Goal: Browse casually: Explore the website without a specific task or goal

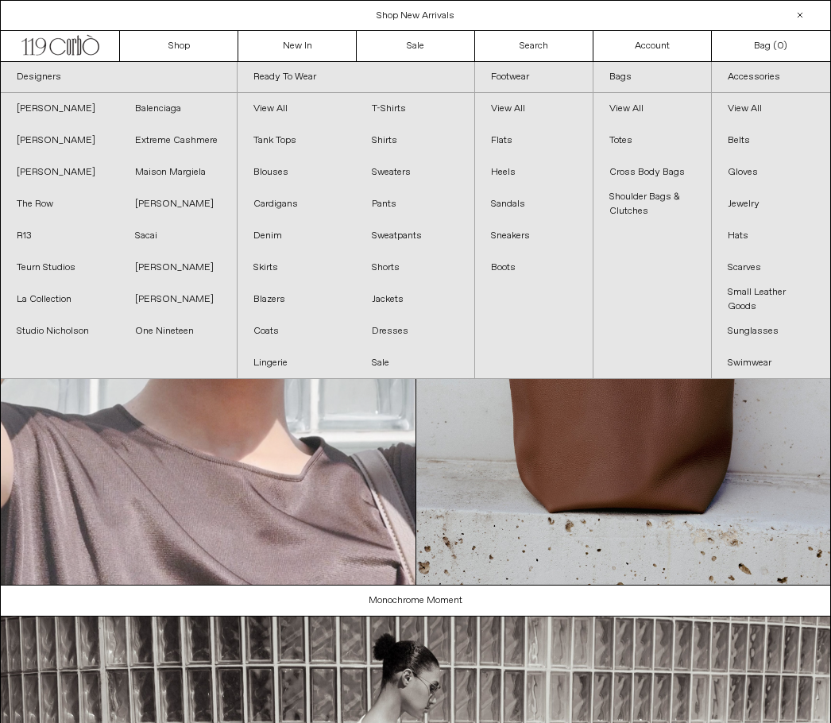
click at [152, 143] on link "Extreme Cashmere" at bounding box center [178, 141] width 118 height 32
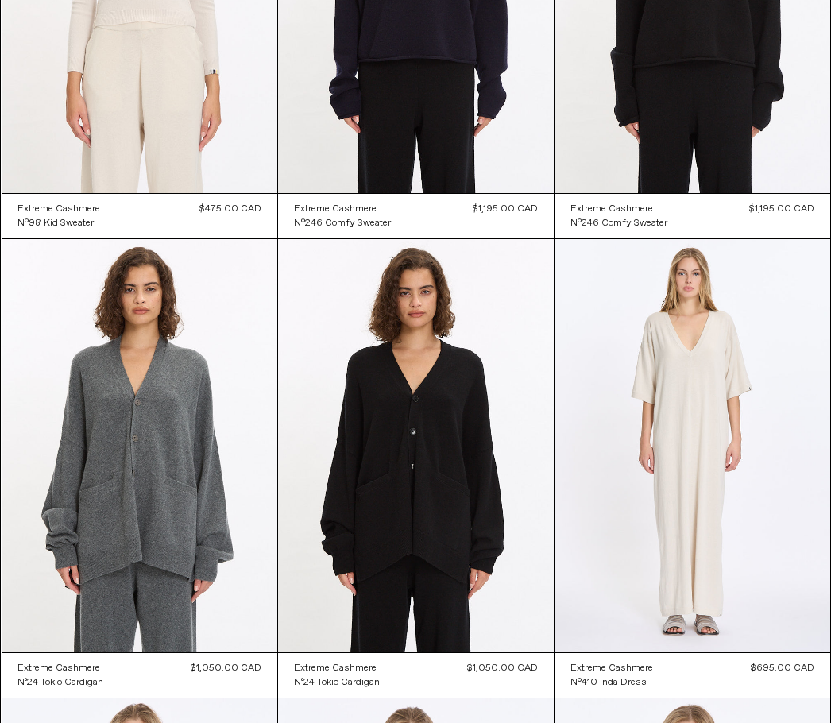
scroll to position [1232, 0]
click at [119, 489] on at bounding box center [140, 446] width 276 height 414
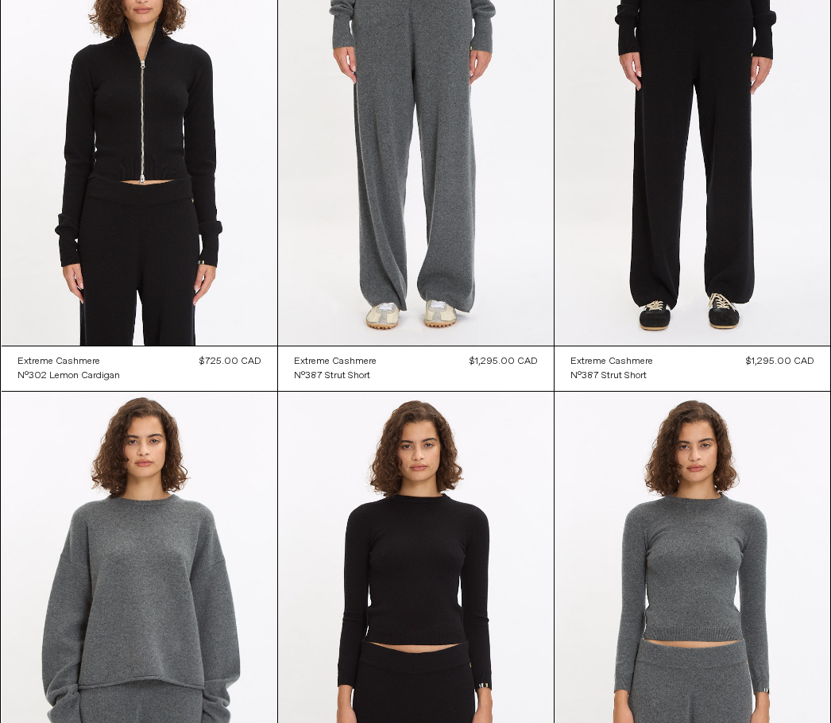
scroll to position [0, 0]
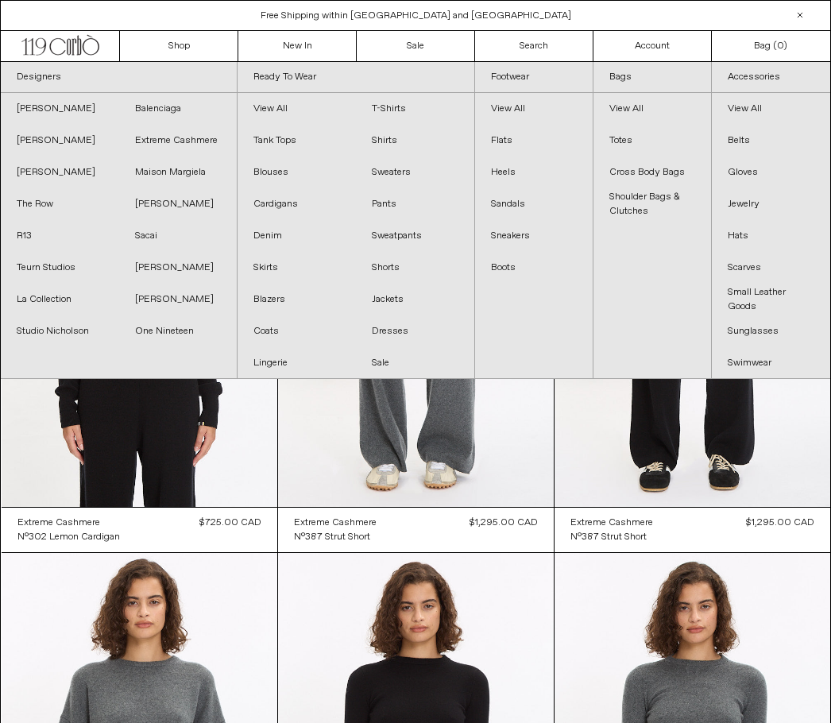
click at [79, 336] on link "Studio Nicholson" at bounding box center [60, 331] width 118 height 32
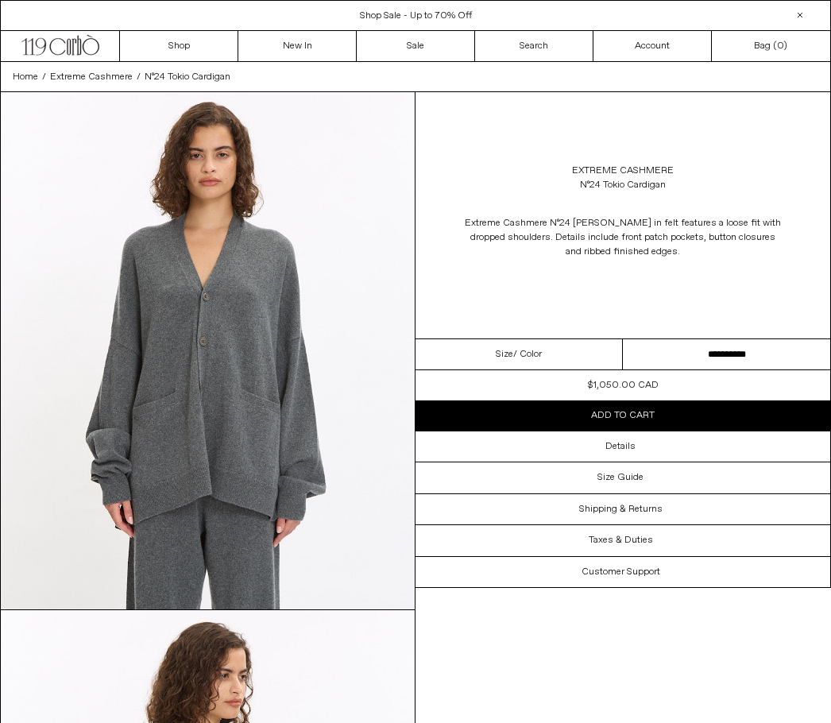
scroll to position [10, 0]
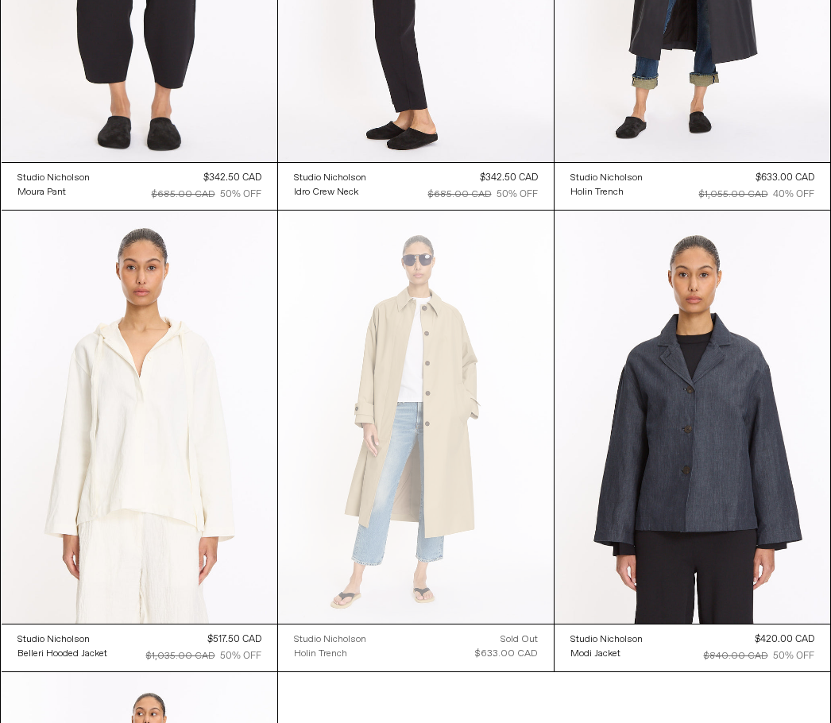
scroll to position [409, 0]
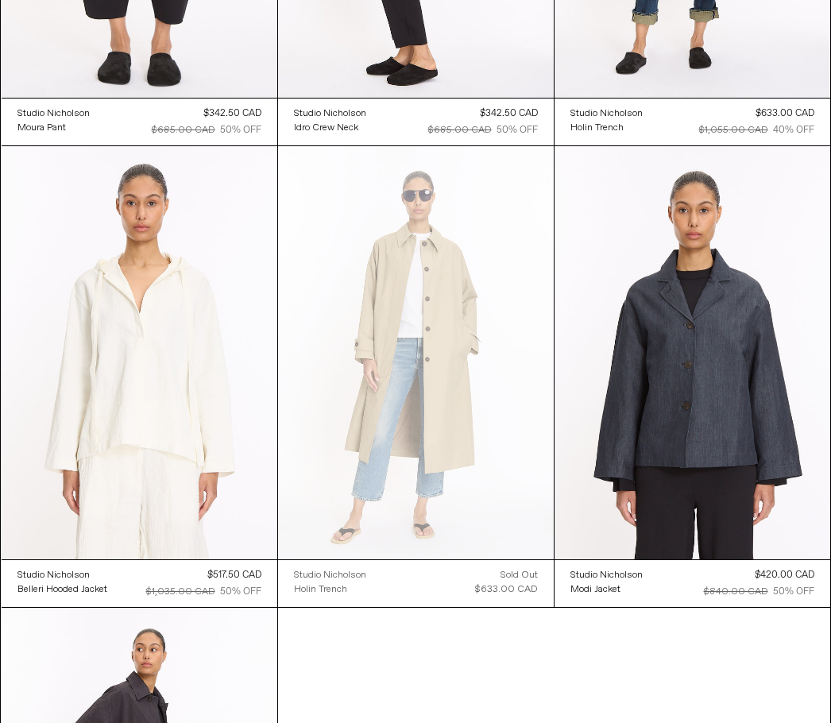
click at [503, 226] on at bounding box center [416, 353] width 276 height 414
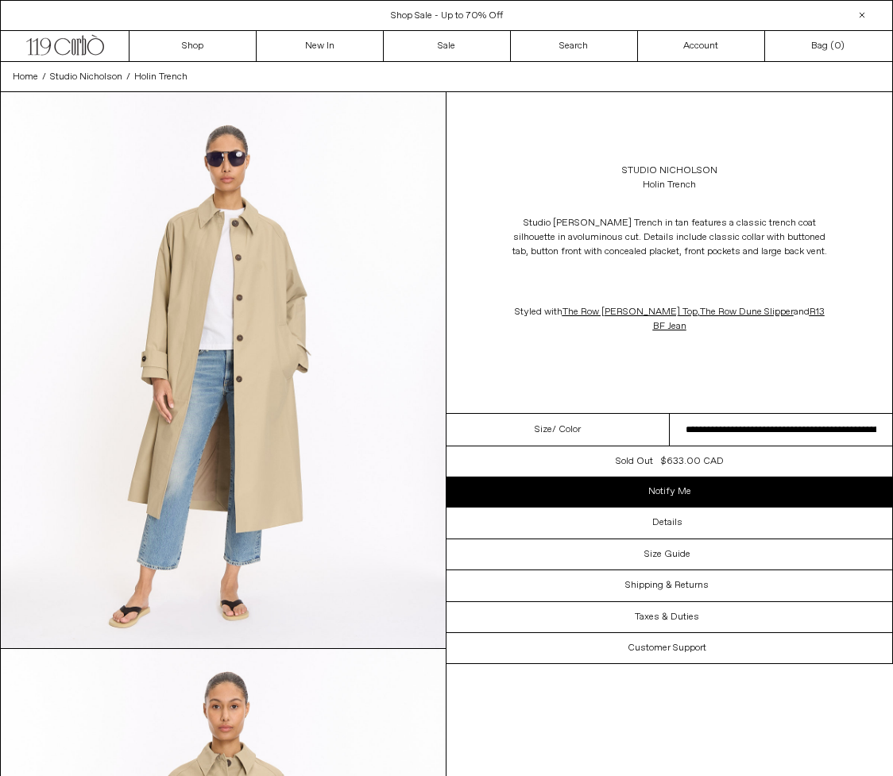
click at [832, 446] on select "**********" at bounding box center [780, 430] width 223 height 33
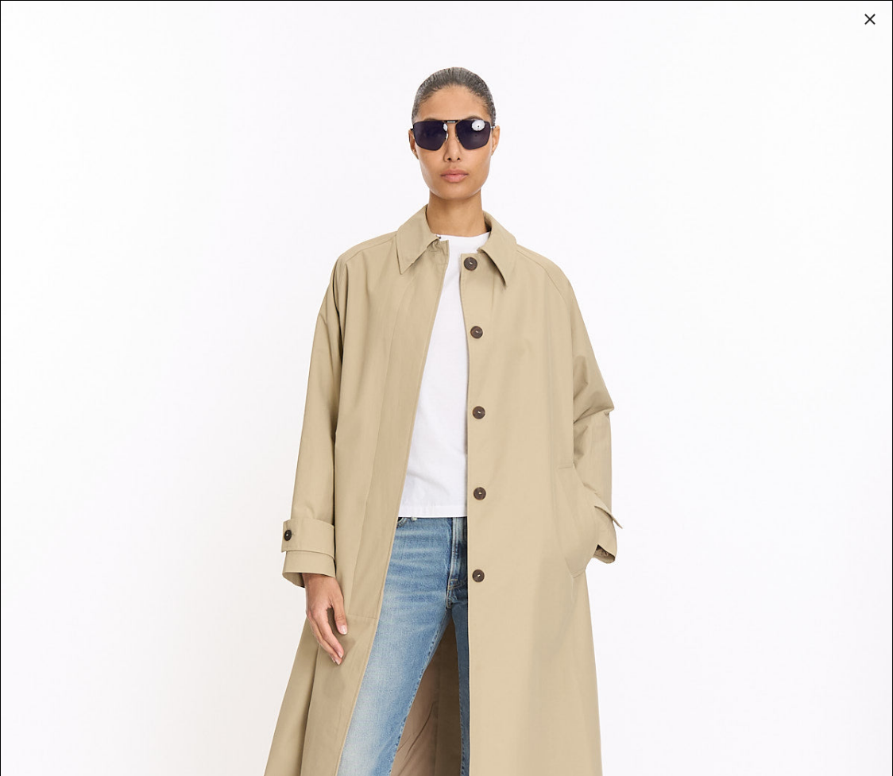
scroll to position [397, 0]
click at [873, 23] on div at bounding box center [869, 19] width 22 height 22
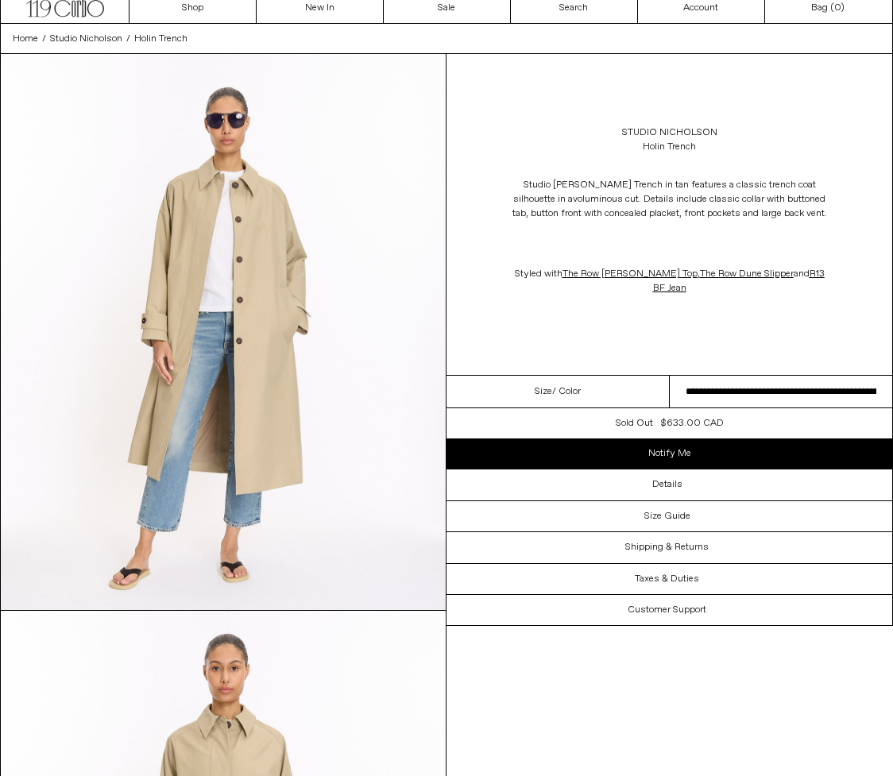
scroll to position [0, 0]
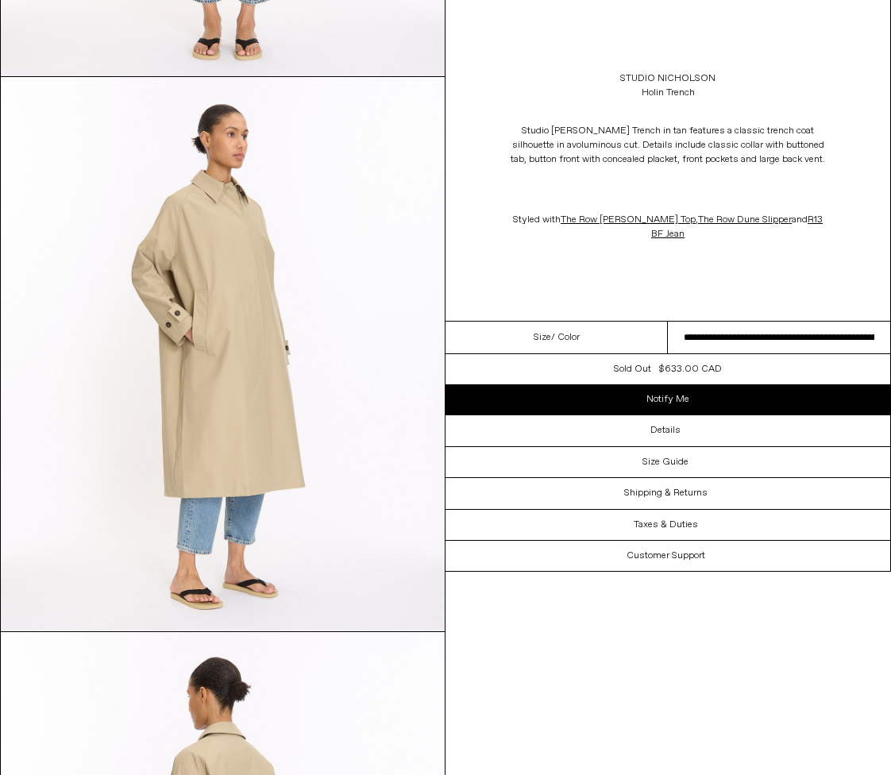
scroll to position [1127, 0]
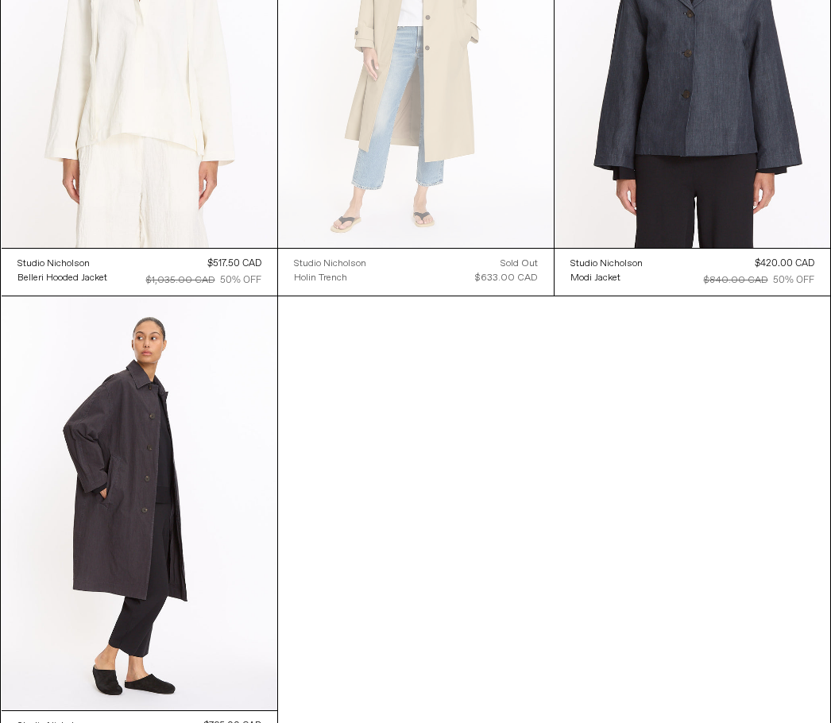
scroll to position [764, 0]
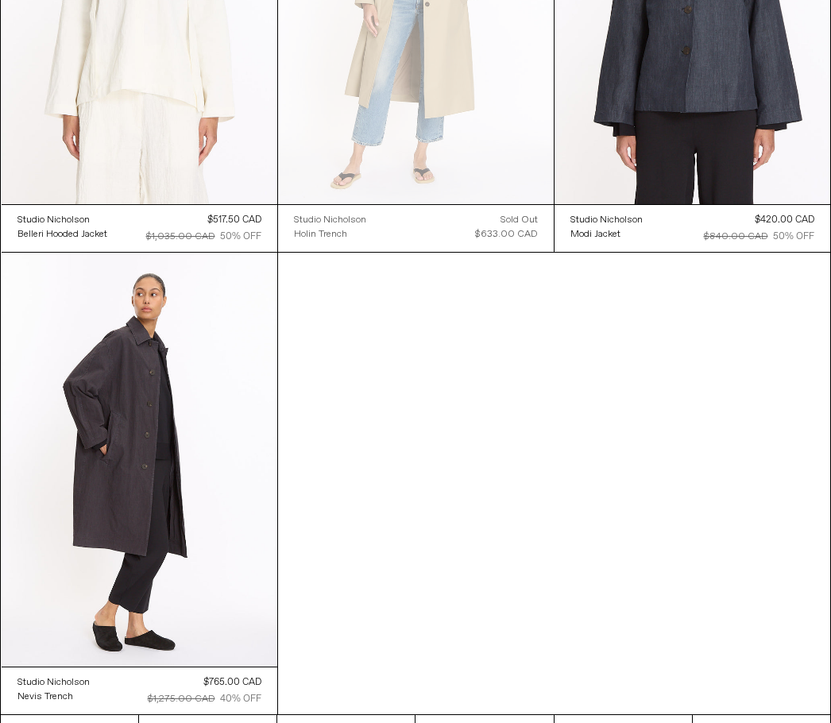
click at [75, 386] on at bounding box center [140, 460] width 276 height 414
click at [189, 415] on at bounding box center [140, 460] width 276 height 414
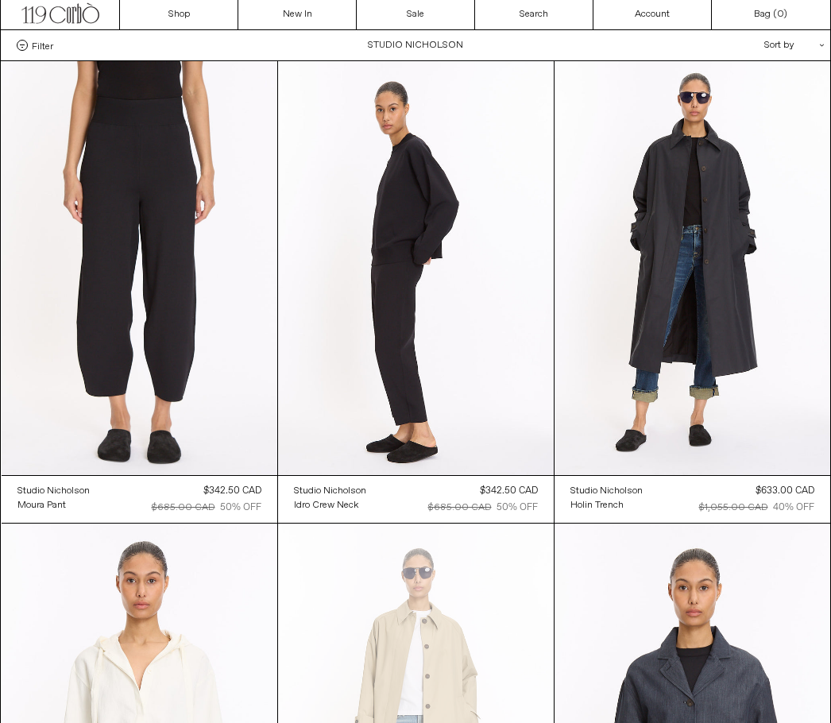
scroll to position [0, 0]
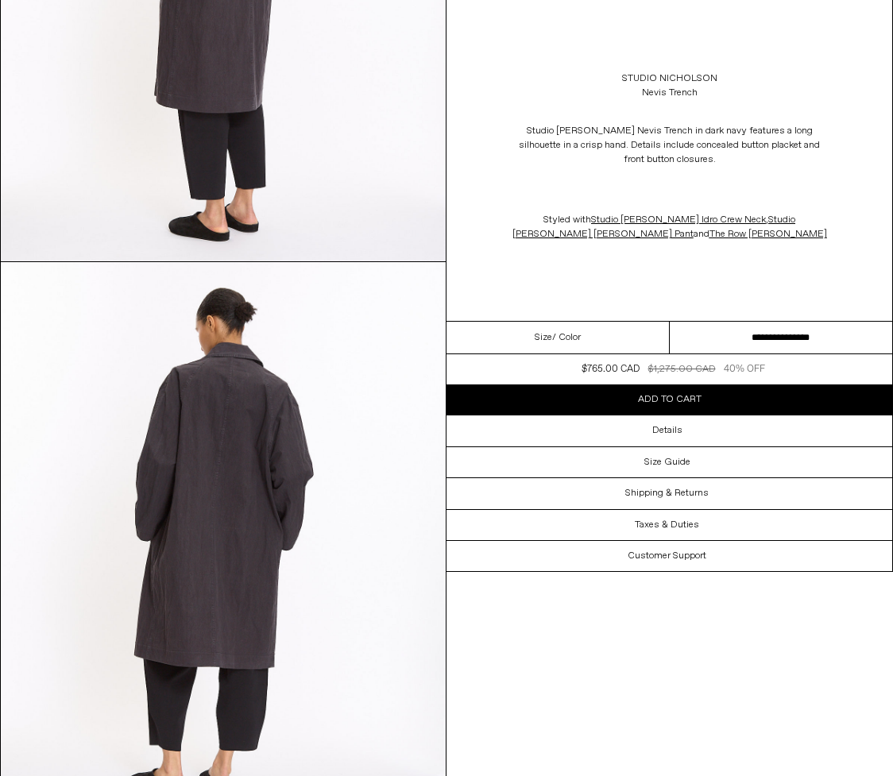
scroll to position [2057, 0]
click at [801, 354] on select "**********" at bounding box center [780, 338] width 223 height 33
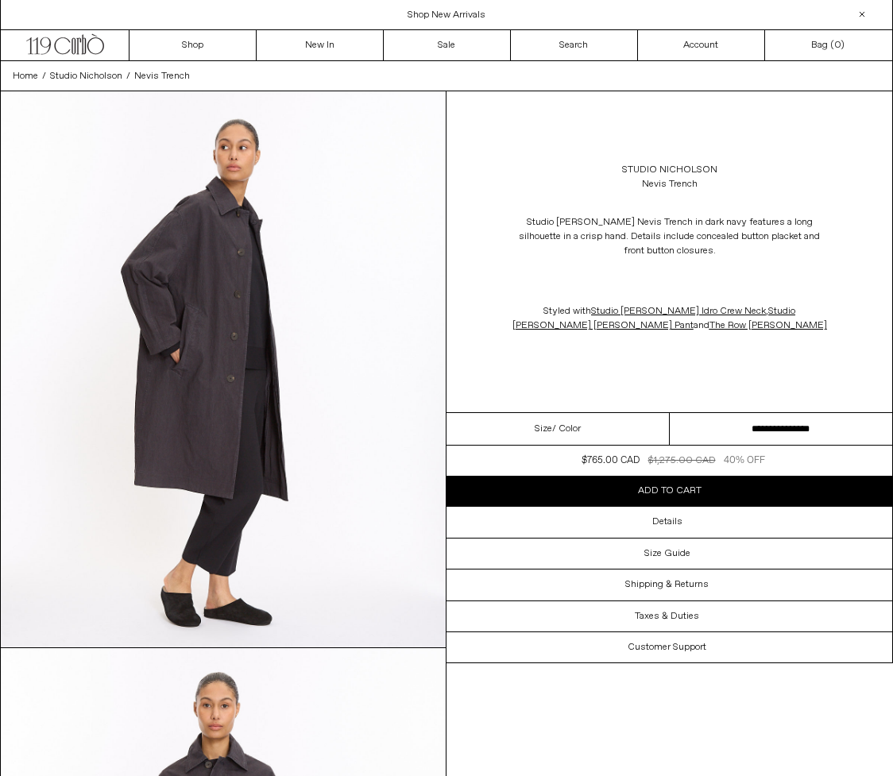
scroll to position [0, 0]
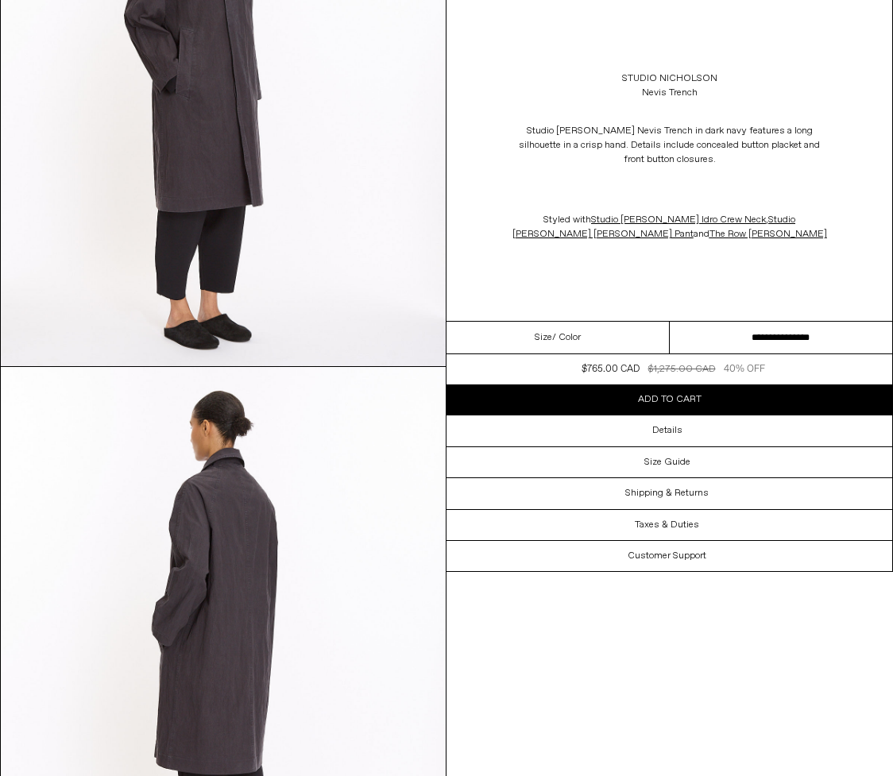
scroll to position [1394, 0]
click at [820, 354] on select "**********" at bounding box center [780, 338] width 223 height 33
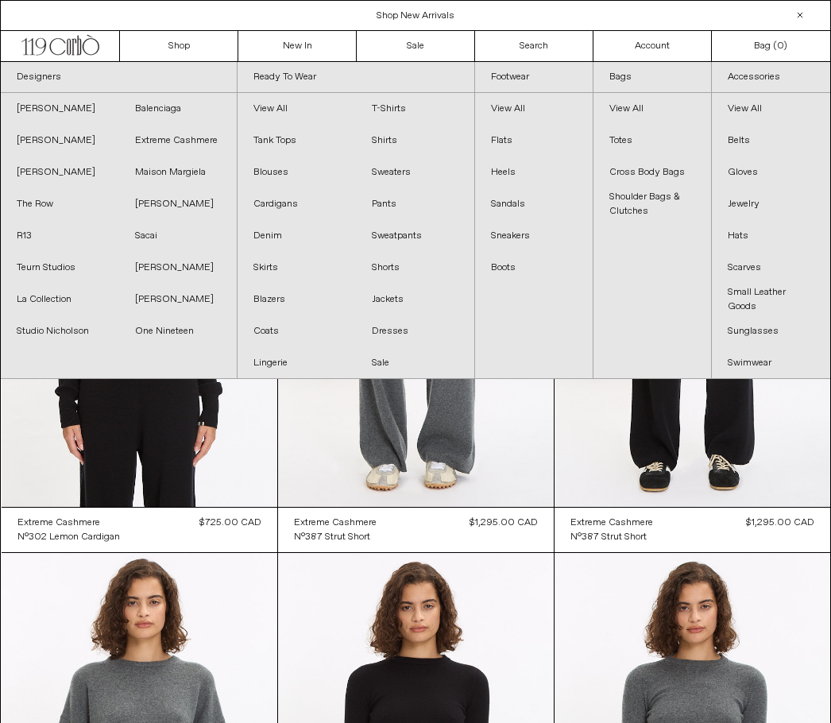
click at [644, 107] on link "View All" at bounding box center [652, 109] width 118 height 32
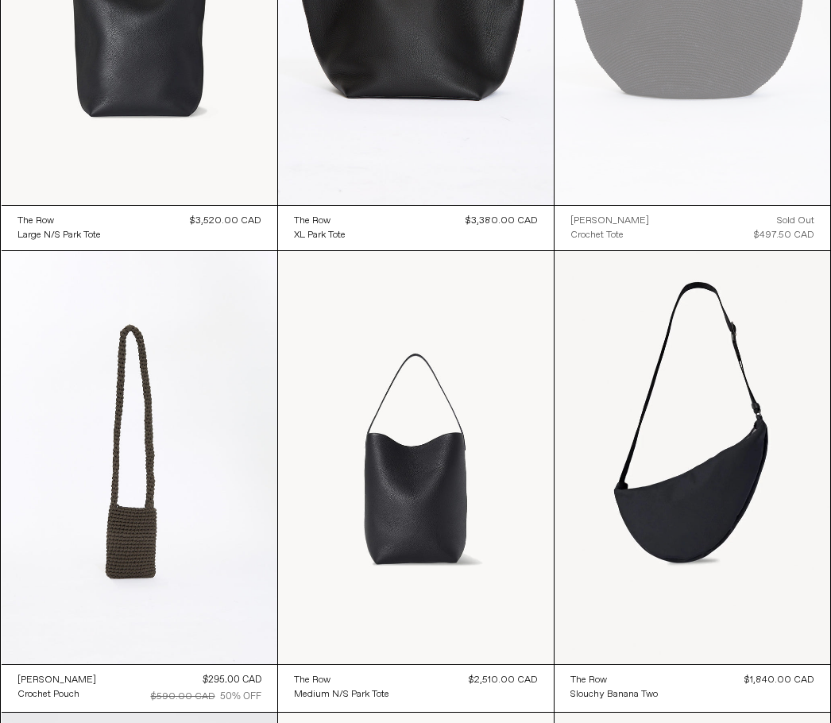
scroll to position [1225, 0]
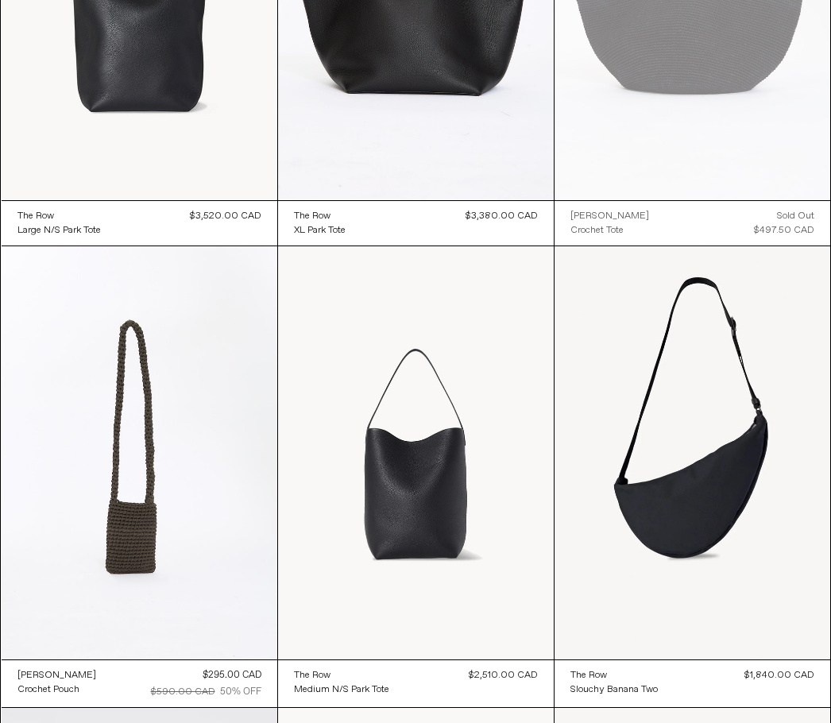
click at [781, 424] on at bounding box center [692, 453] width 276 height 414
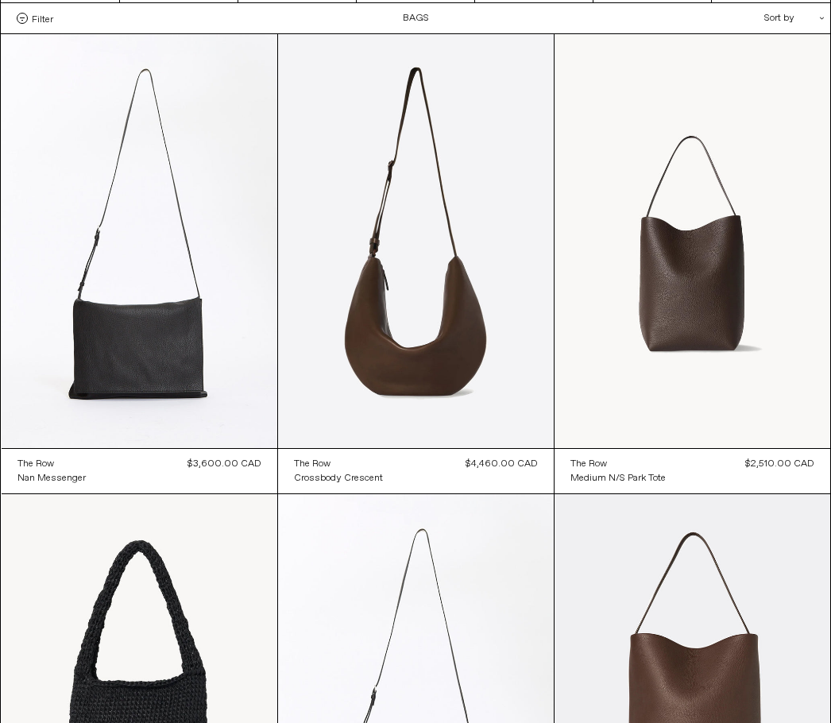
scroll to position [0, 0]
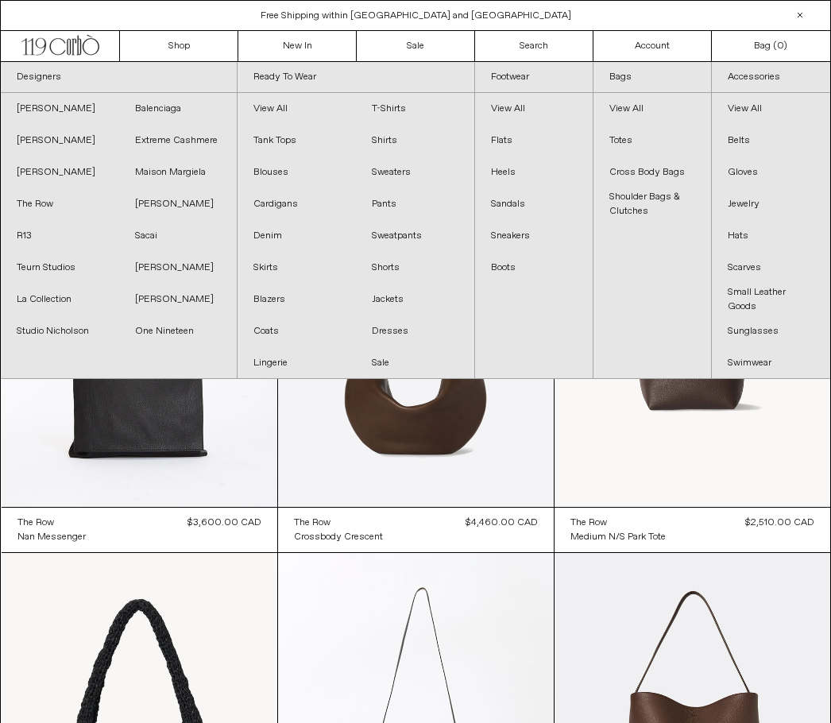
click at [537, 79] on link "Footwear" at bounding box center [534, 77] width 118 height 31
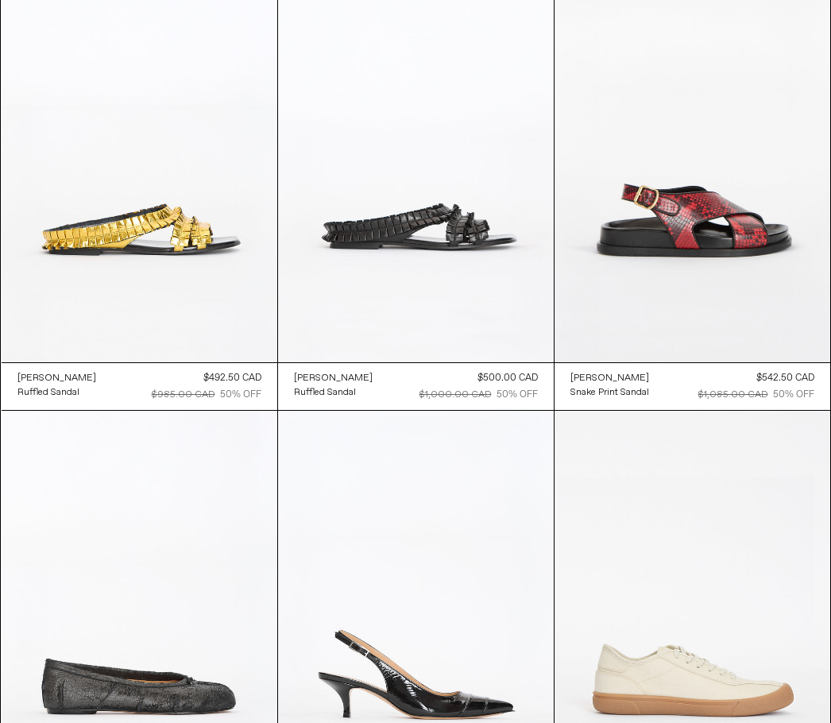
scroll to position [1989, 0]
click at [770, 243] on at bounding box center [692, 155] width 276 height 414
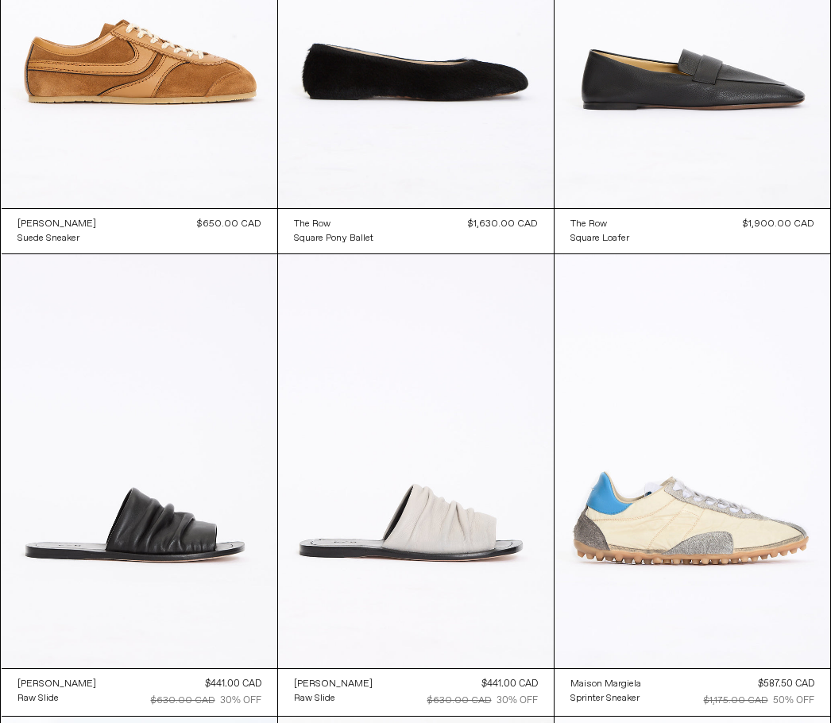
scroll to position [0, 0]
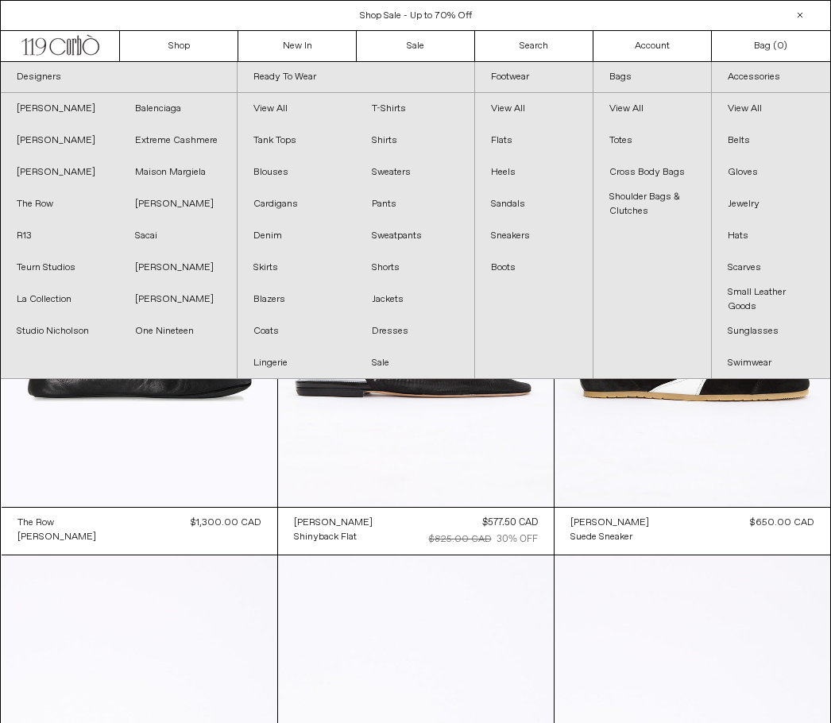
click at [777, 330] on link "Sunglasses" at bounding box center [771, 331] width 118 height 32
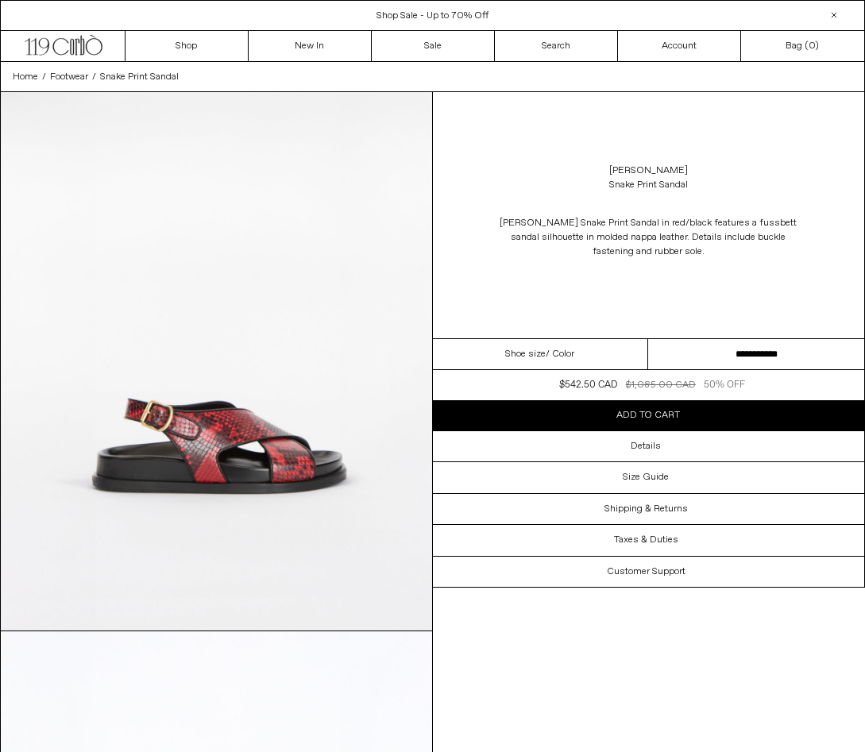
click at [817, 357] on select "**********" at bounding box center [756, 354] width 216 height 31
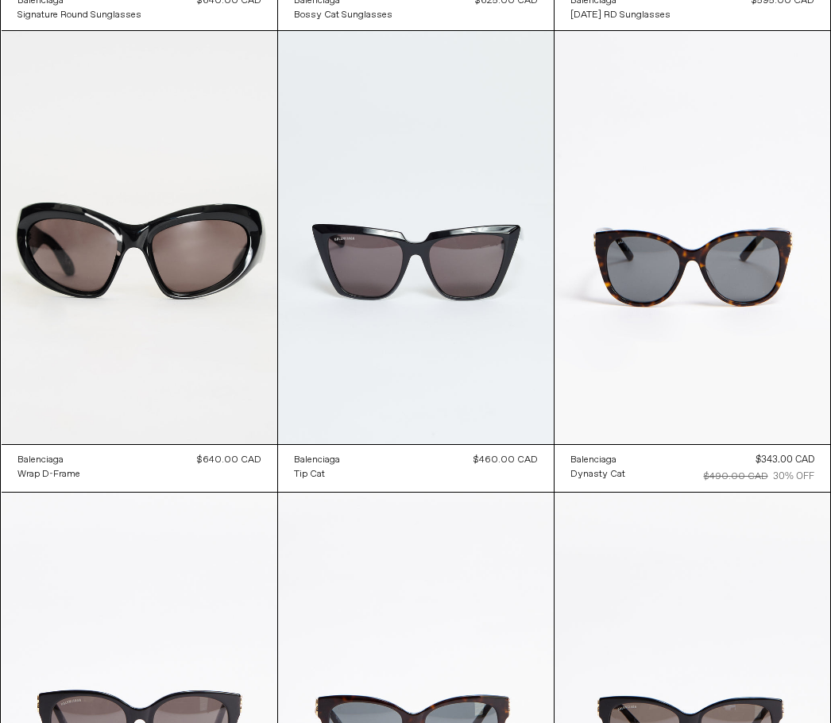
scroll to position [1441, 0]
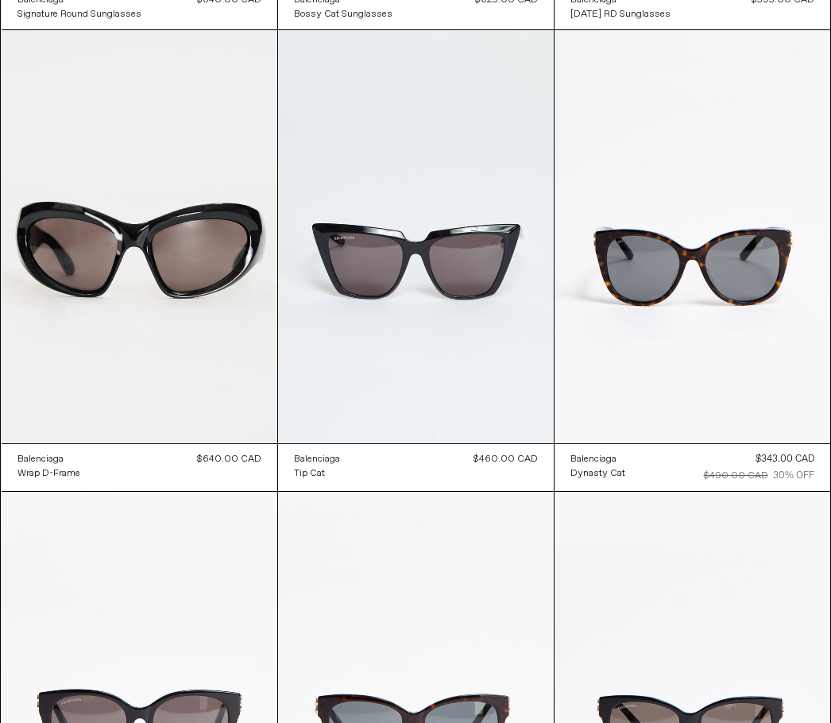
click at [797, 348] on at bounding box center [692, 237] width 276 height 414
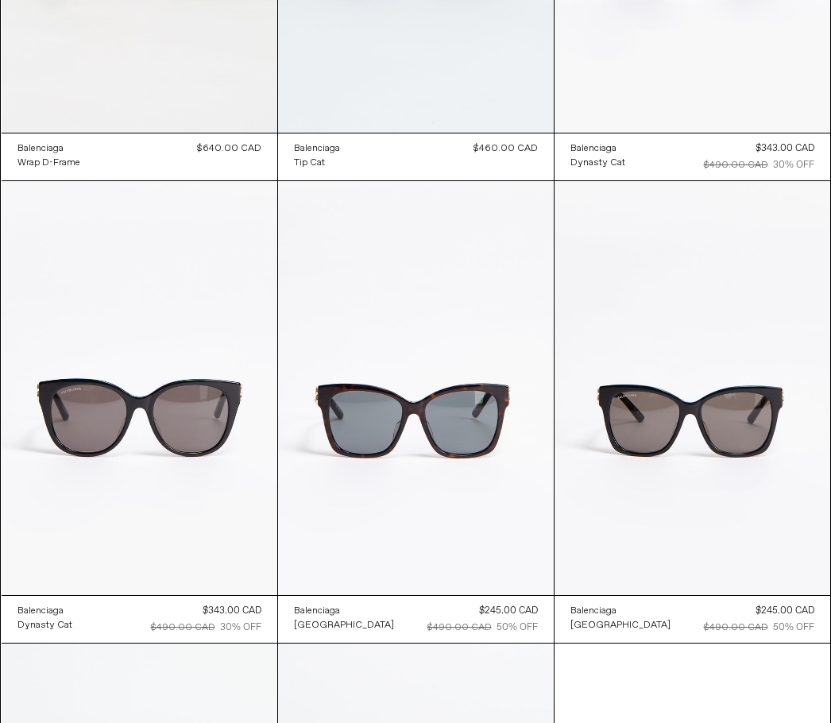
scroll to position [1752, 0]
click at [66, 433] on at bounding box center [140, 388] width 276 height 414
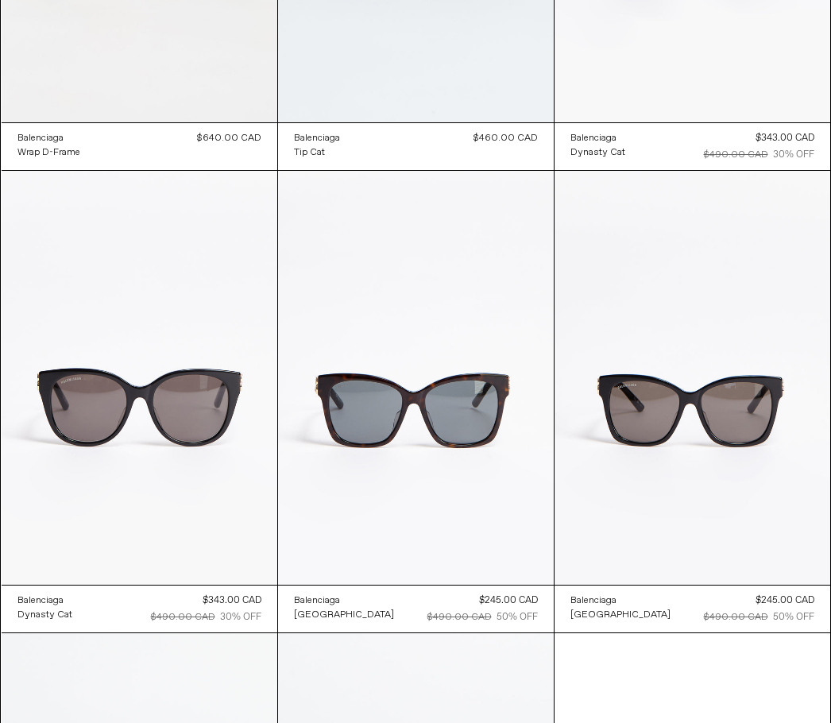
scroll to position [1753, 0]
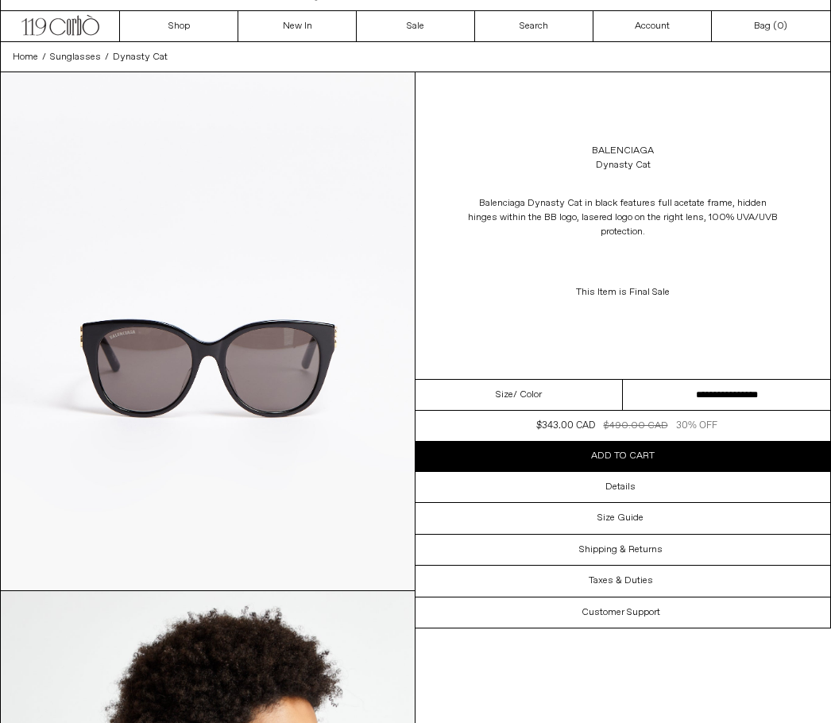
scroll to position [16, 0]
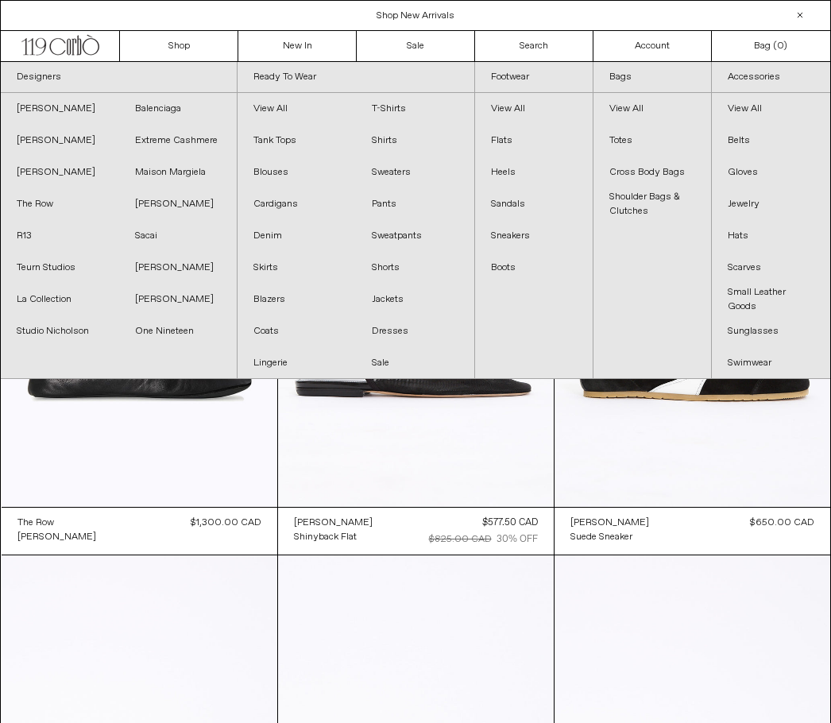
click at [44, 266] on link "Teurn Studios" at bounding box center [60, 268] width 118 height 32
click at [159, 261] on link "[PERSON_NAME]" at bounding box center [178, 268] width 118 height 32
click at [279, 296] on link "Blazers" at bounding box center [296, 300] width 118 height 32
click at [270, 243] on link "Denim" at bounding box center [296, 236] width 118 height 32
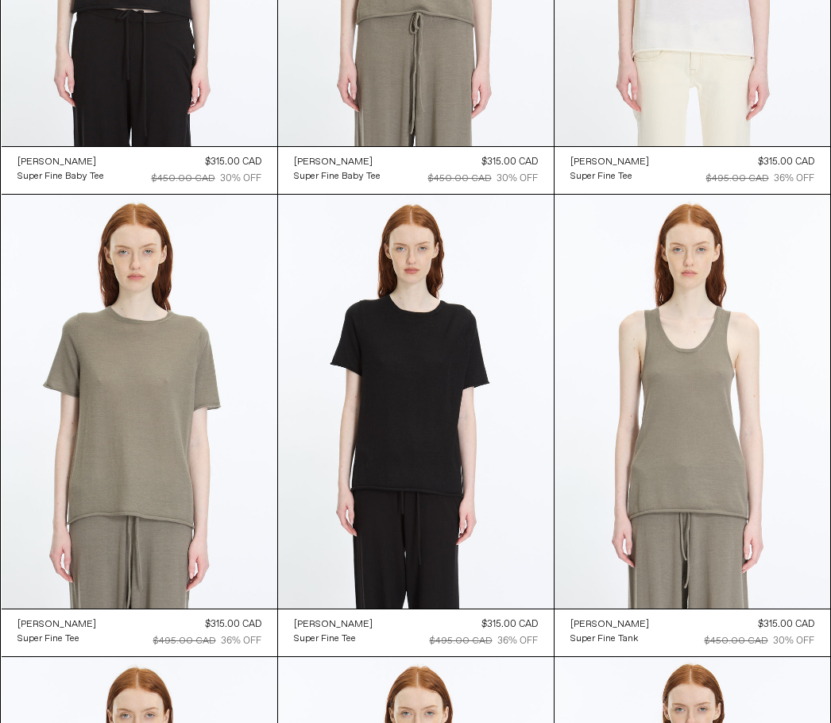
scroll to position [3592, 0]
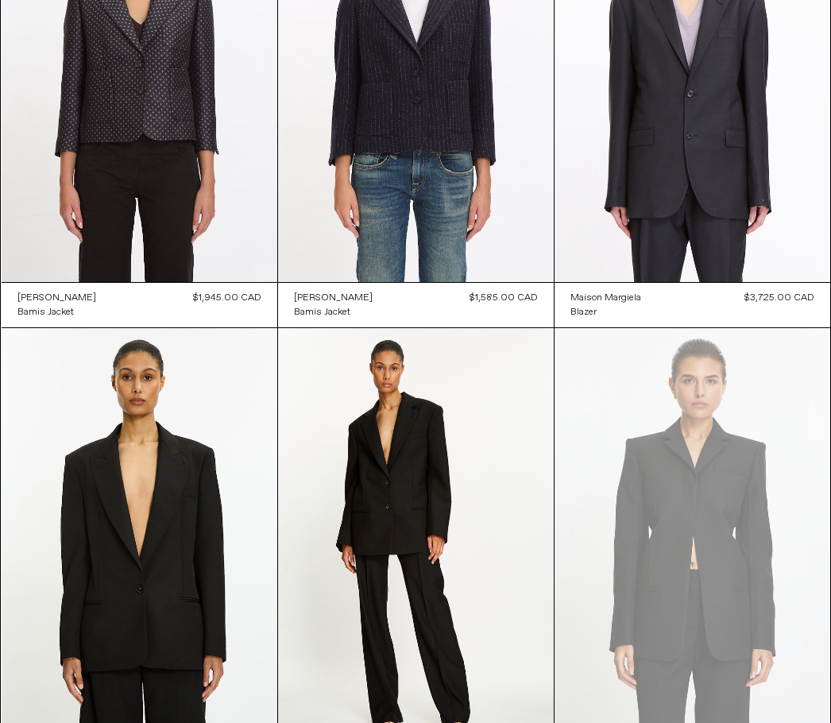
scroll to position [314, 0]
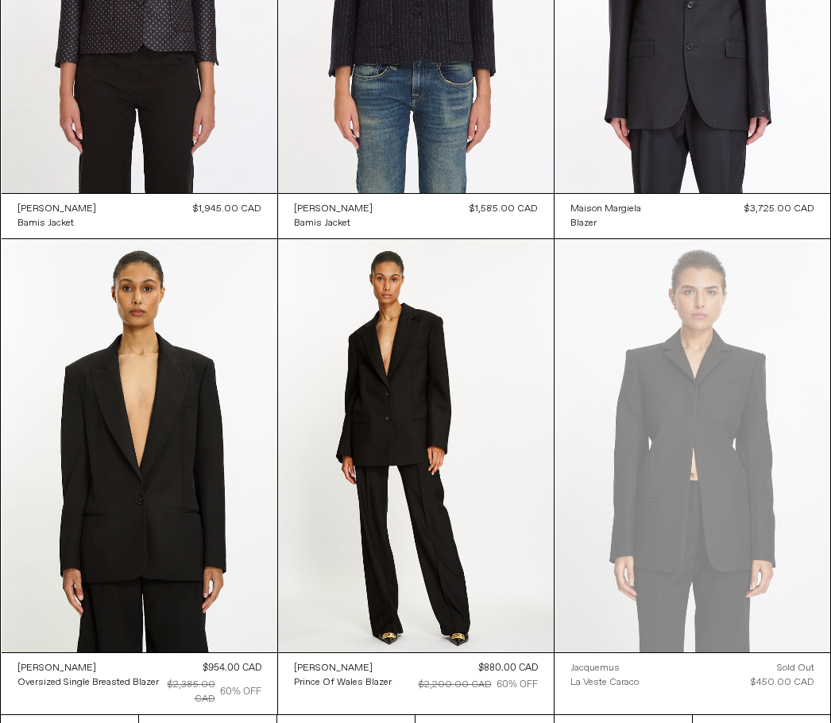
click at [411, 417] on at bounding box center [416, 446] width 276 height 414
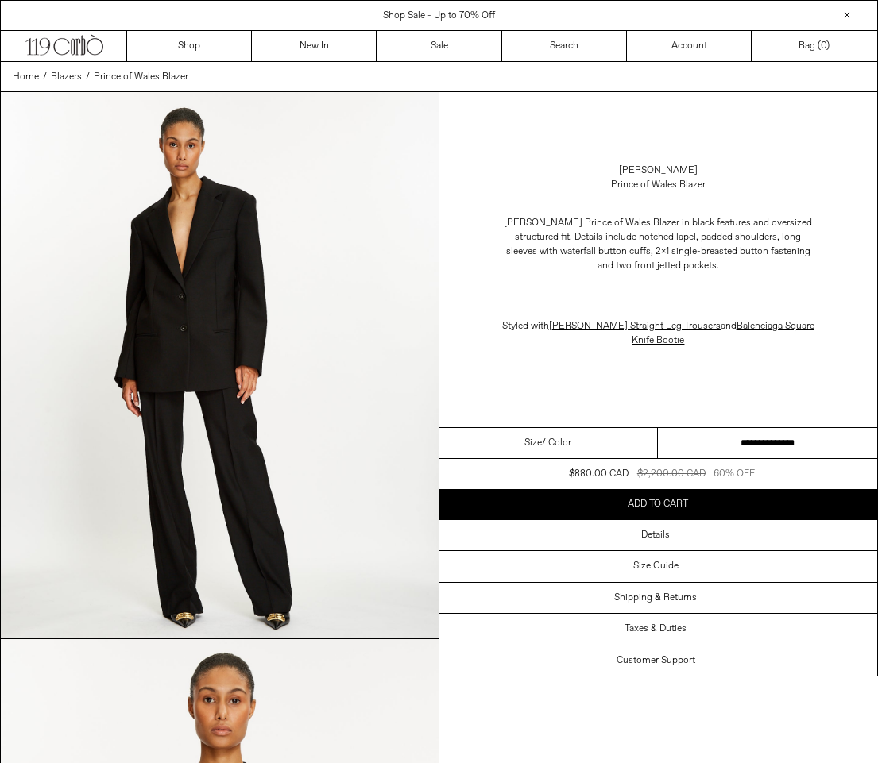
click at [757, 442] on select "**********" at bounding box center [767, 443] width 219 height 31
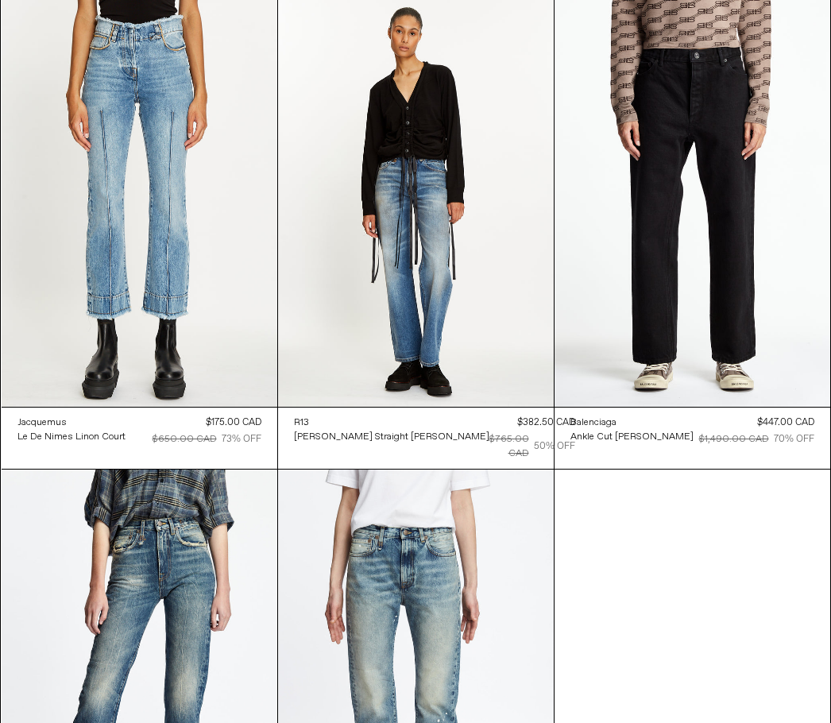
scroll to position [3274, 0]
